Goal: Find specific page/section: Find specific page/section

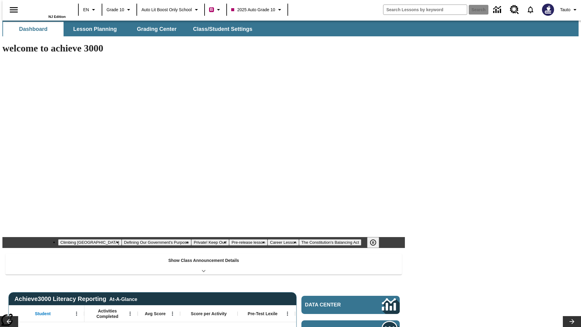
type input "-1"
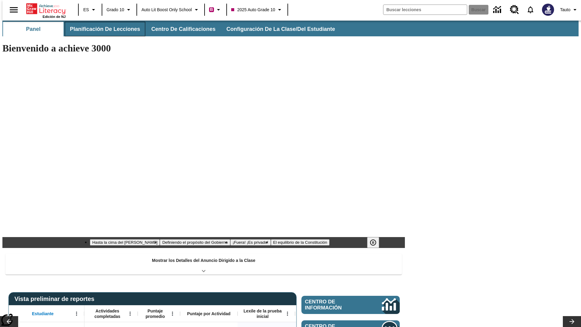
click at [101, 29] on span "Planificación de lecciones" at bounding box center [105, 29] width 70 height 7
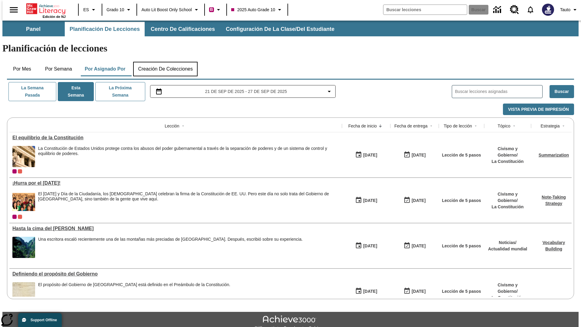
click at [165, 62] on button "Creación de colecciones" at bounding box center [165, 69] width 64 height 15
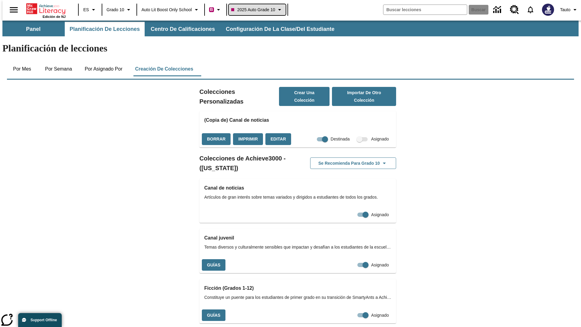
click at [259, 10] on span "2025 Auto Grade 10" at bounding box center [253, 10] width 44 height 6
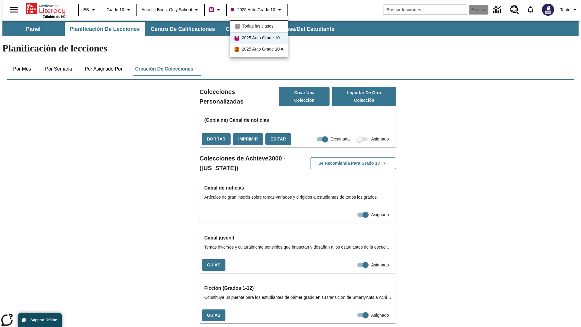
click at [260, 25] on span "Todas las clases" at bounding box center [257, 26] width 31 height 6
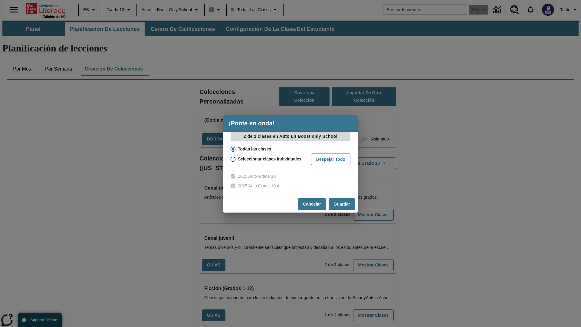
scroll to position [178, 0]
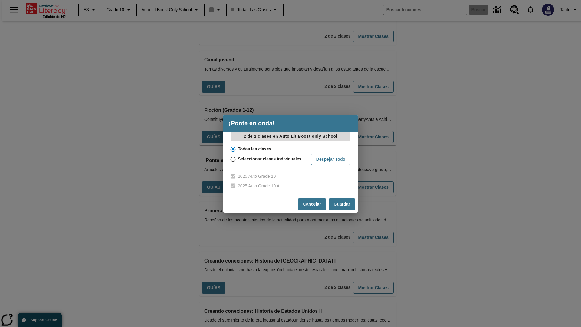
click at [232, 149] on input "Todas las clases" at bounding box center [232, 149] width 11 height 8
click at [311, 204] on button "Cancelar" at bounding box center [312, 204] width 28 height 12
